Goal: Navigation & Orientation: Find specific page/section

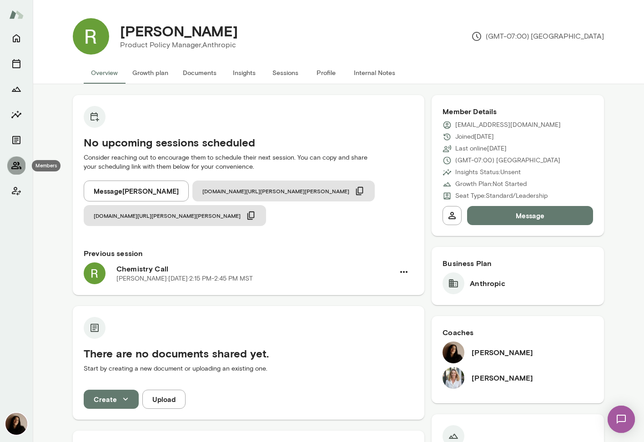
click at [15, 164] on icon "Members" at bounding box center [16, 165] width 11 height 11
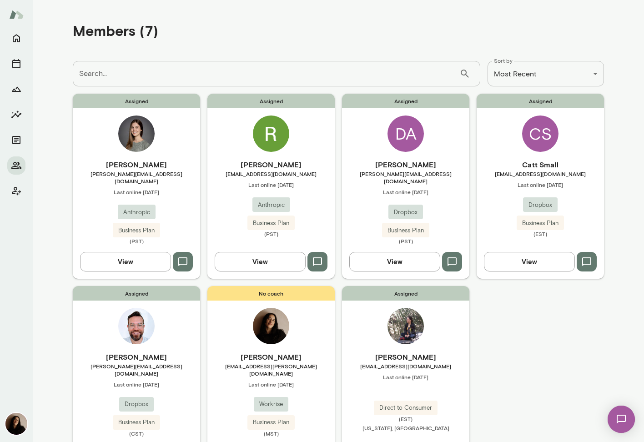
click at [280, 146] on img at bounding box center [271, 133] width 36 height 36
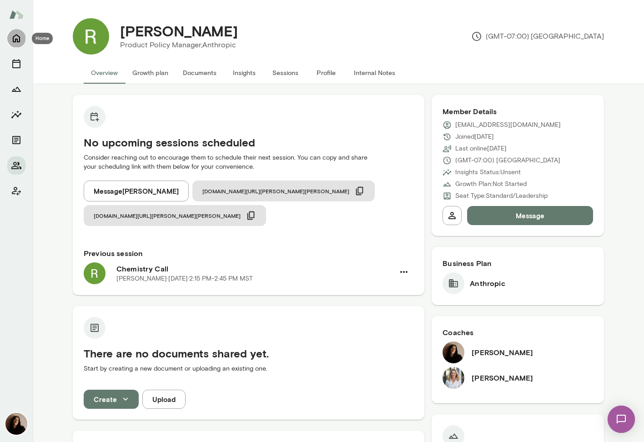
click at [18, 34] on icon "Home" at bounding box center [16, 38] width 11 height 11
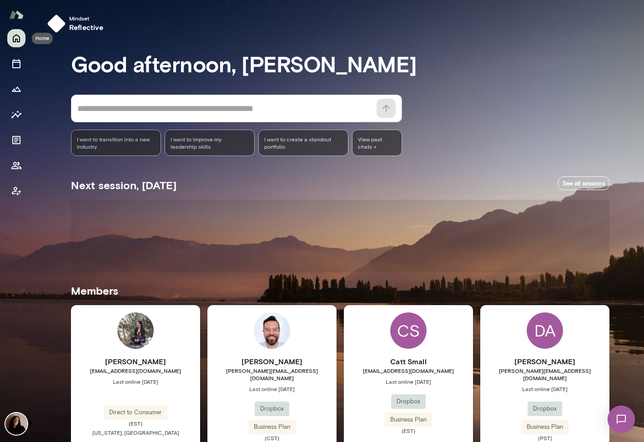
click at [18, 34] on icon "Home" at bounding box center [16, 38] width 11 height 11
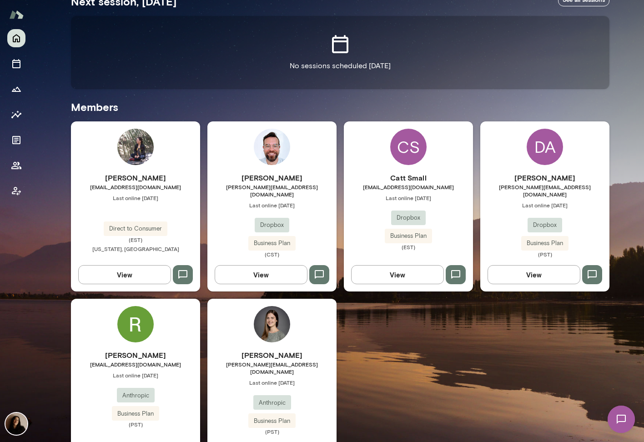
scroll to position [210, 0]
